Goal: Navigation & Orientation: Understand site structure

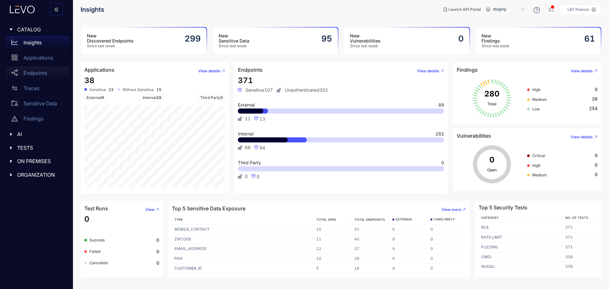
click at [41, 68] on div "Endpoints" at bounding box center [37, 73] width 63 height 13
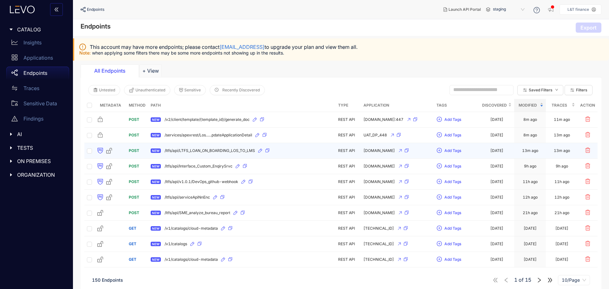
click at [269, 149] on icon "button" at bounding box center [268, 151] width 4 height 4
click at [409, 150] on icon "button" at bounding box center [407, 151] width 4 height 4
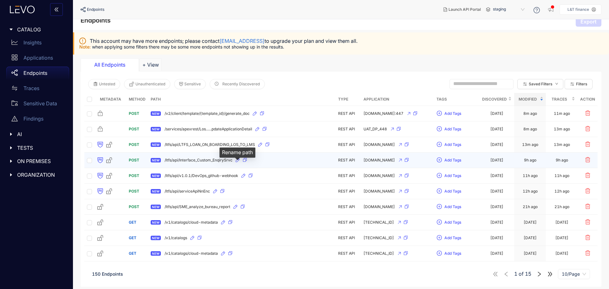
scroll to position [8, 0]
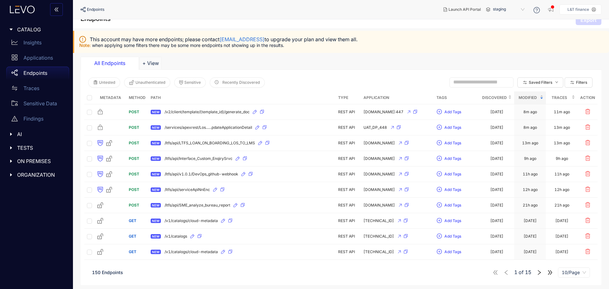
click at [540, 274] on icon "right" at bounding box center [540, 273] width 6 height 6
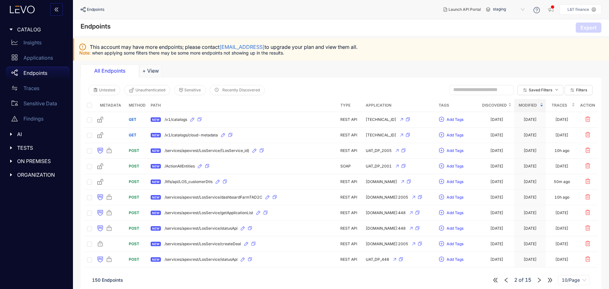
click at [540, 274] on div "150 Endpoints 2 of 15 10/Page" at bounding box center [341, 280] width 514 height 18
click at [540, 280] on icon "right" at bounding box center [539, 280] width 3 height 5
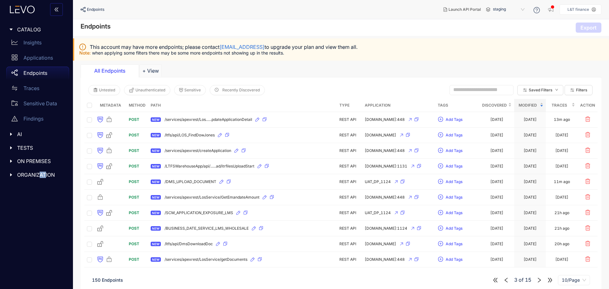
drag, startPoint x: 46, startPoint y: 186, endPoint x: 50, endPoint y: 143, distance: 43.1
click at [47, 175] on div "CATALOG Insights Applications Endpoints Traces Sensitive Data Findings AI TESTS…" at bounding box center [36, 144] width 73 height 289
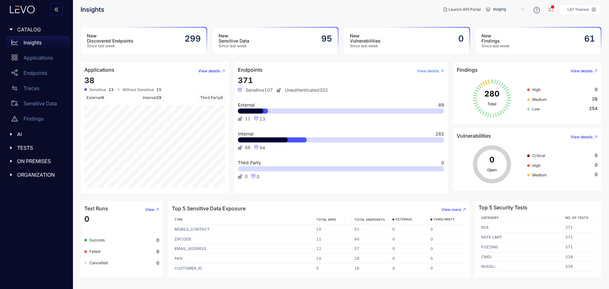
click at [431, 72] on span "View details" at bounding box center [428, 71] width 22 height 4
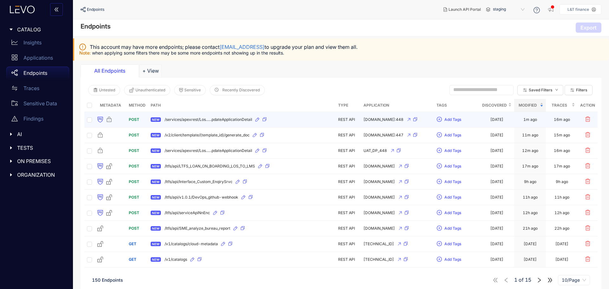
click at [265, 117] on icon "button" at bounding box center [265, 119] width 4 height 4
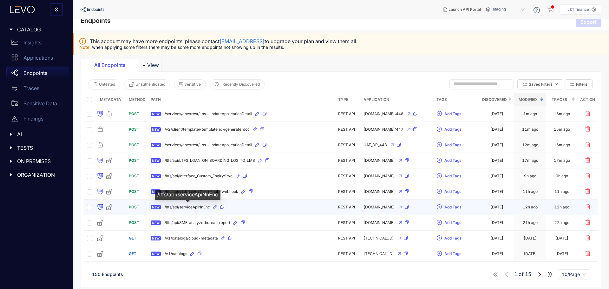
scroll to position [8, 0]
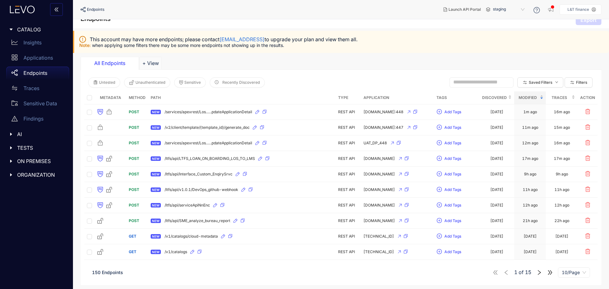
click at [539, 273] on icon "right" at bounding box center [540, 273] width 6 height 6
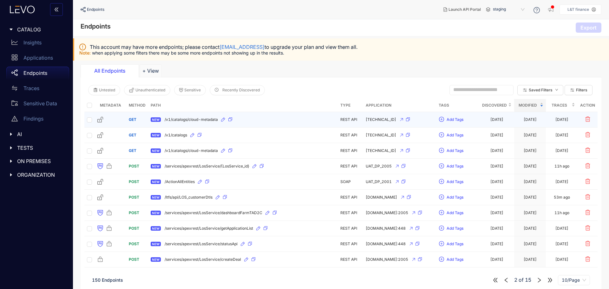
click at [231, 119] on icon "button" at bounding box center [231, 119] width 4 height 4
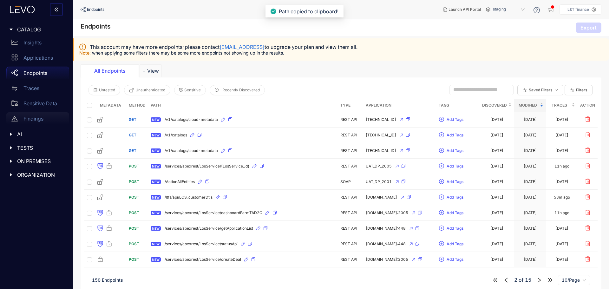
click at [31, 123] on div "Findings" at bounding box center [37, 118] width 63 height 13
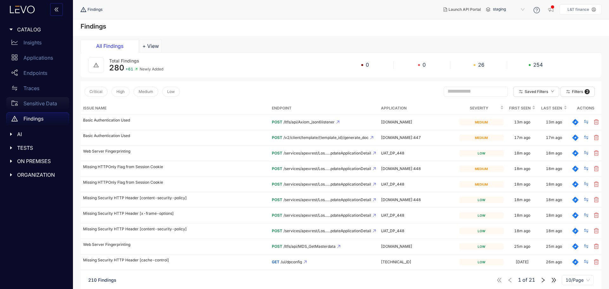
click at [43, 103] on p "Sensitive Data" at bounding box center [40, 104] width 34 height 6
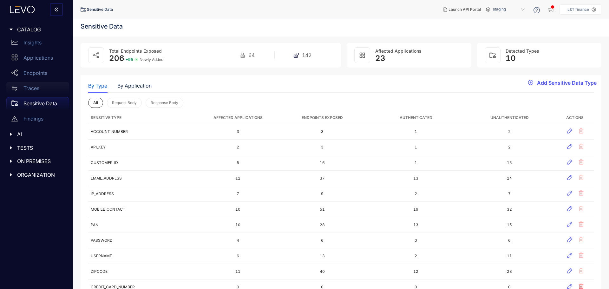
click at [44, 85] on div "Traces" at bounding box center [37, 88] width 63 height 13
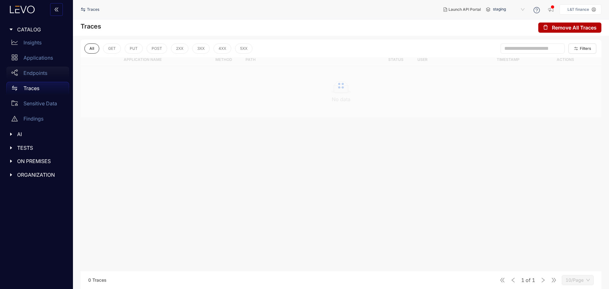
click at [43, 71] on p "Endpoints" at bounding box center [35, 73] width 24 height 6
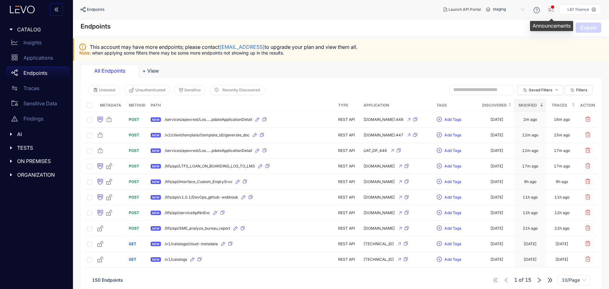
click at [552, 11] on icon "button" at bounding box center [551, 9] width 6 height 6
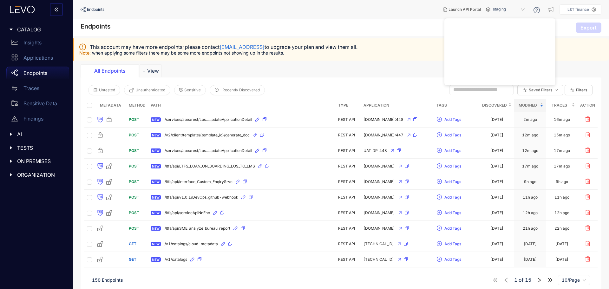
click at [408, 56] on div "This account may have more endpoints; please contact [EMAIL_ADDRESS] to upgrade…" at bounding box center [341, 49] width 536 height 22
